Goal: Information Seeking & Learning: Learn about a topic

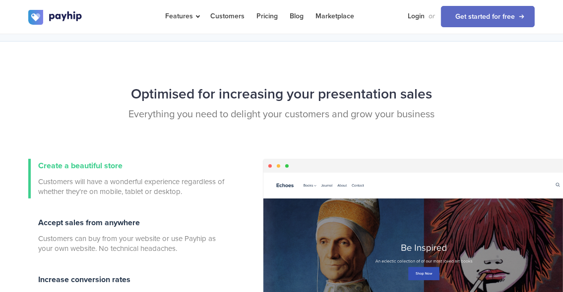
scroll to position [99, 0]
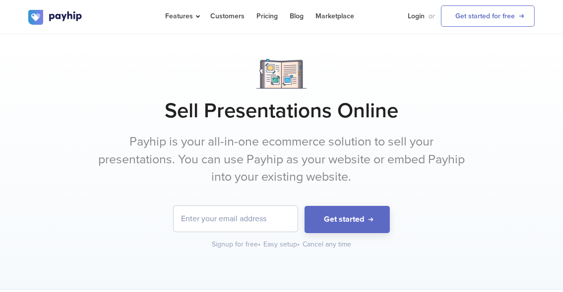
drag, startPoint x: 0, startPoint y: 0, endPoint x: 245, endPoint y: 92, distance: 262.1
click at [245, 92] on div "Sell Presentations Online Payhip is your all-in-one ecommerce solution to sell …" at bounding box center [281, 154] width 563 height 191
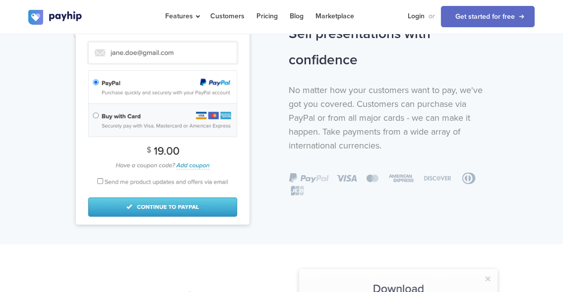
scroll to position [793, 0]
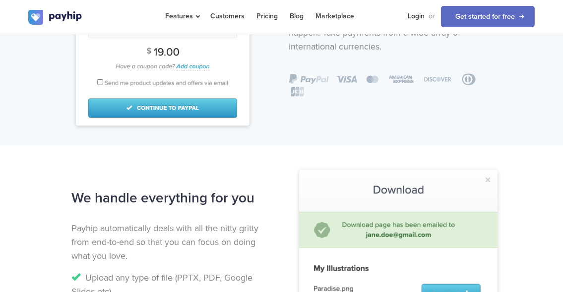
click at [198, 104] on img at bounding box center [162, 11] width 173 height 229
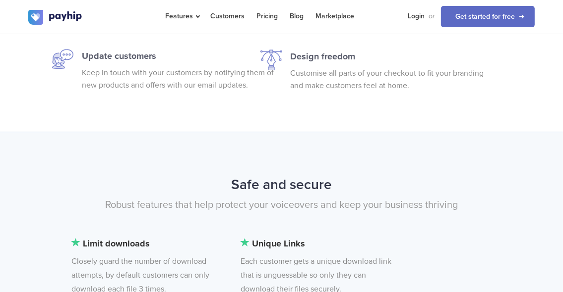
scroll to position [2181, 0]
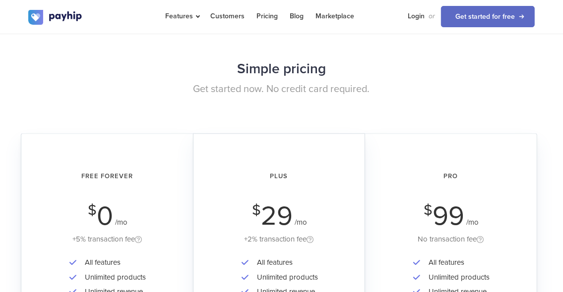
click at [162, 64] on h2 "Simple pricing" at bounding box center [281, 69] width 507 height 26
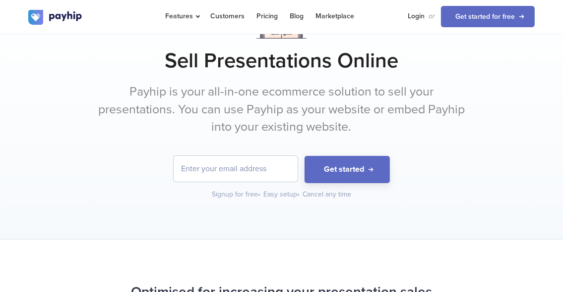
scroll to position [0, 0]
